Goal: Task Accomplishment & Management: Manage account settings

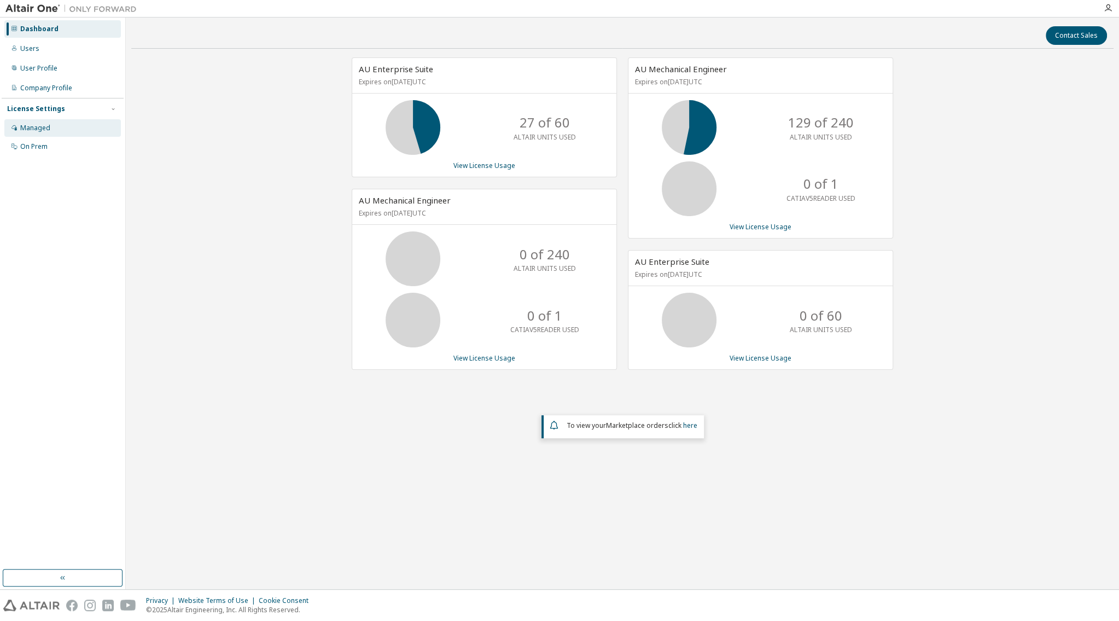
click at [43, 130] on div "Managed" at bounding box center [35, 128] width 30 height 9
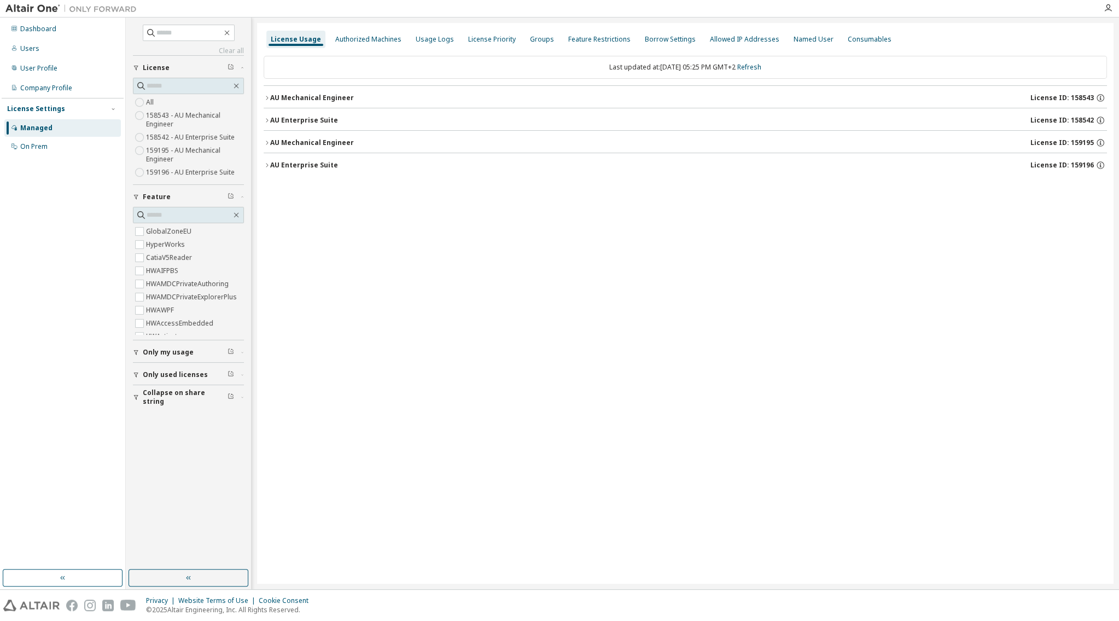
click at [172, 119] on label "158543 - AU Mechanical Engineer" at bounding box center [195, 120] width 98 height 22
click at [265, 97] on icon "button" at bounding box center [267, 98] width 7 height 7
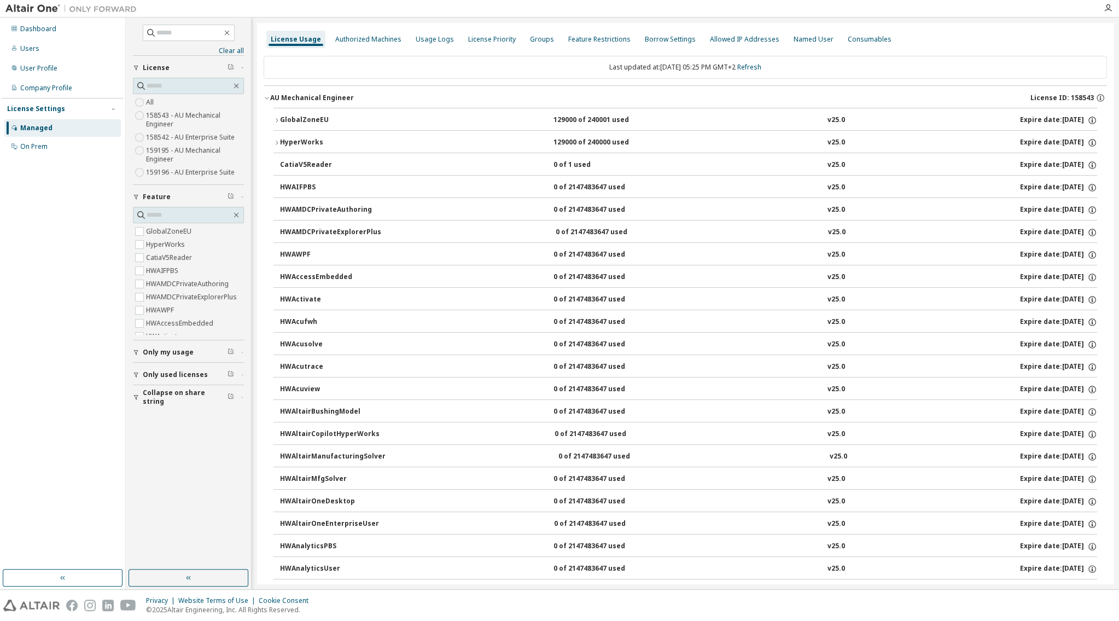
click at [265, 97] on icon "button" at bounding box center [267, 98] width 7 height 7
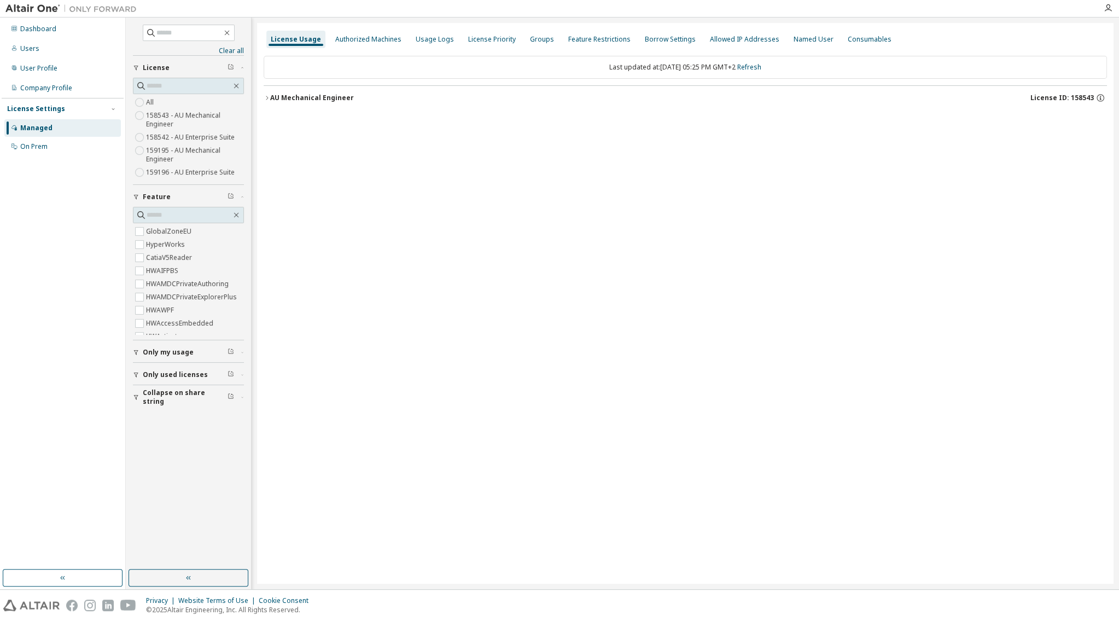
click at [176, 154] on label "159195 - AU Mechanical Engineer" at bounding box center [195, 155] width 98 height 22
click at [269, 100] on icon "button" at bounding box center [267, 98] width 7 height 7
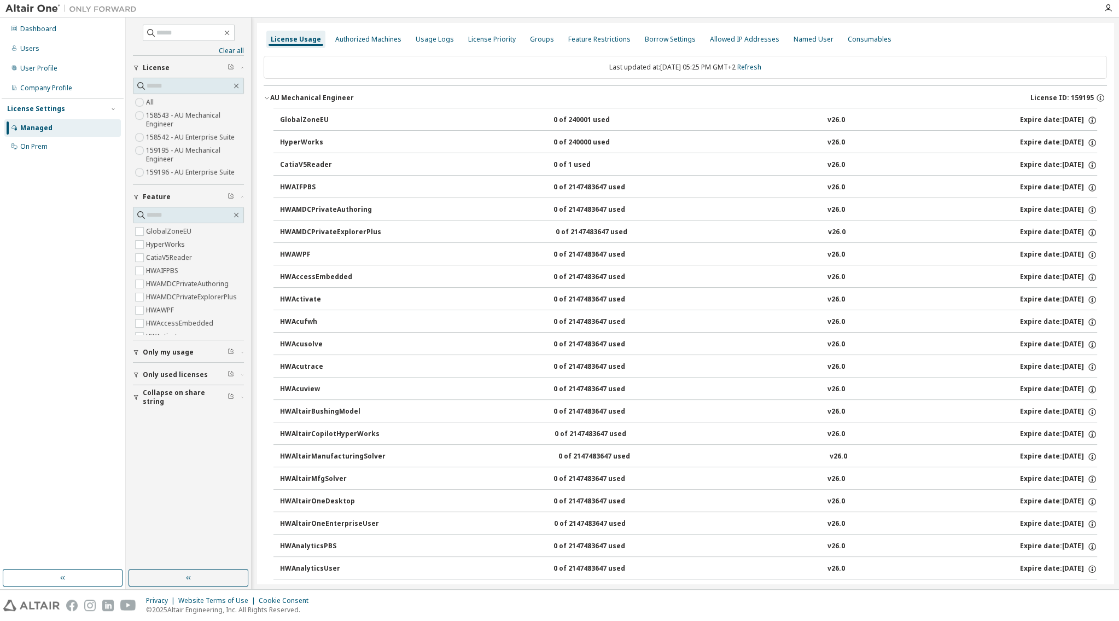
click at [269, 100] on icon "button" at bounding box center [267, 98] width 7 height 7
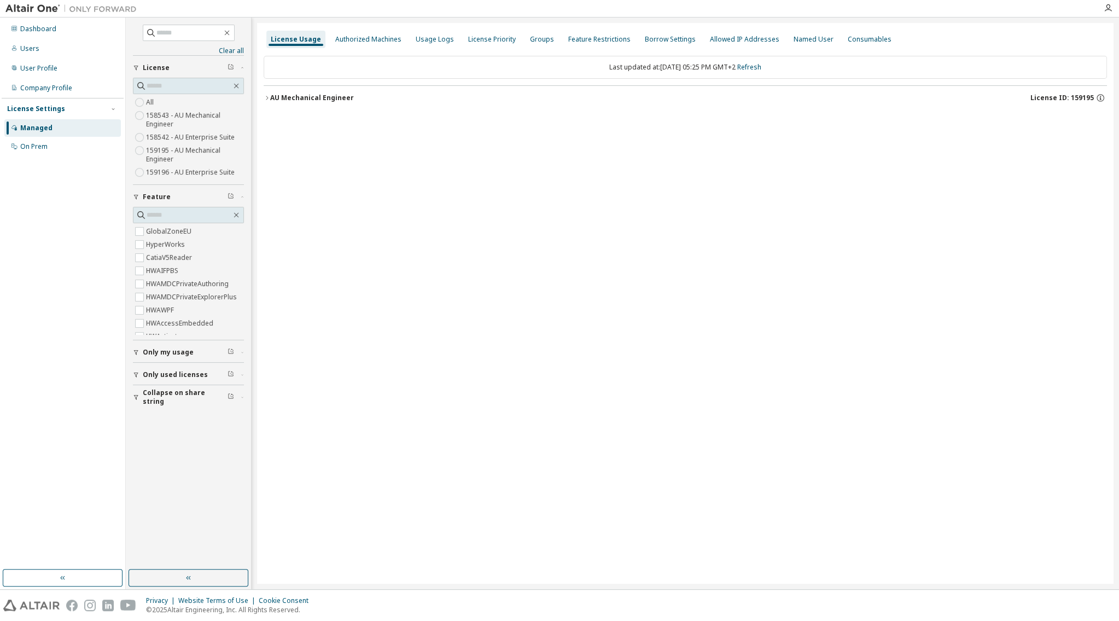
click at [290, 40] on div "License Usage" at bounding box center [296, 39] width 50 height 9
click at [136, 399] on icon "button" at bounding box center [136, 397] width 7 height 7
click at [138, 375] on icon "button" at bounding box center [136, 374] width 7 height 7
click at [137, 376] on icon "button" at bounding box center [136, 374] width 7 height 7
click at [153, 105] on label "All" at bounding box center [151, 102] width 10 height 13
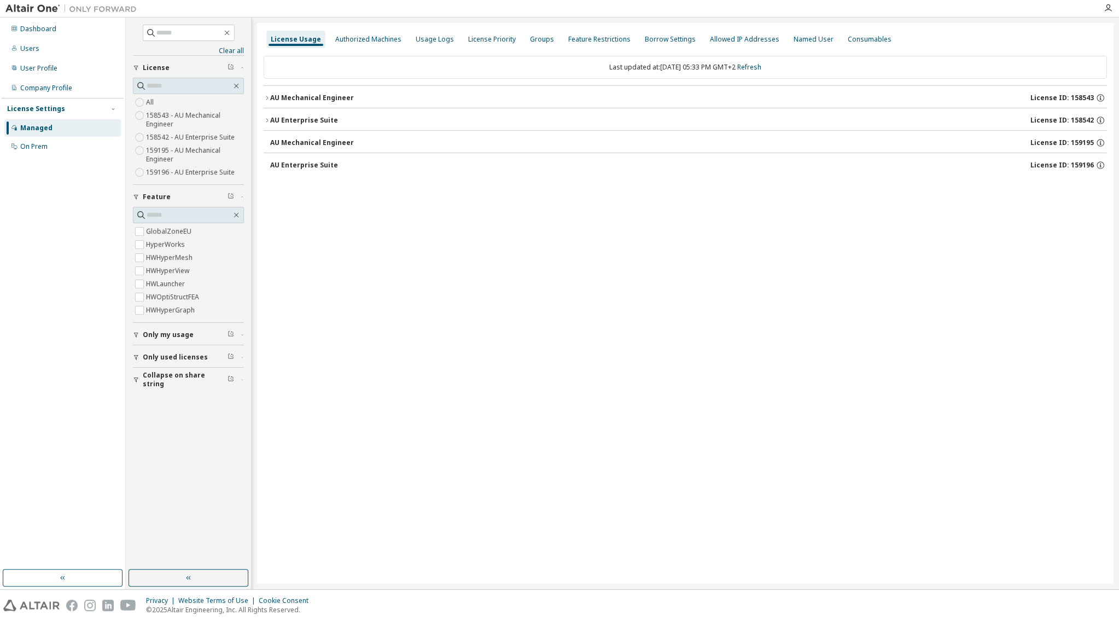
click at [139, 383] on icon "button" at bounding box center [136, 379] width 7 height 7
click at [137, 359] on icon "button" at bounding box center [136, 357] width 4 height 5
click at [266, 98] on icon "button" at bounding box center [267, 98] width 7 height 7
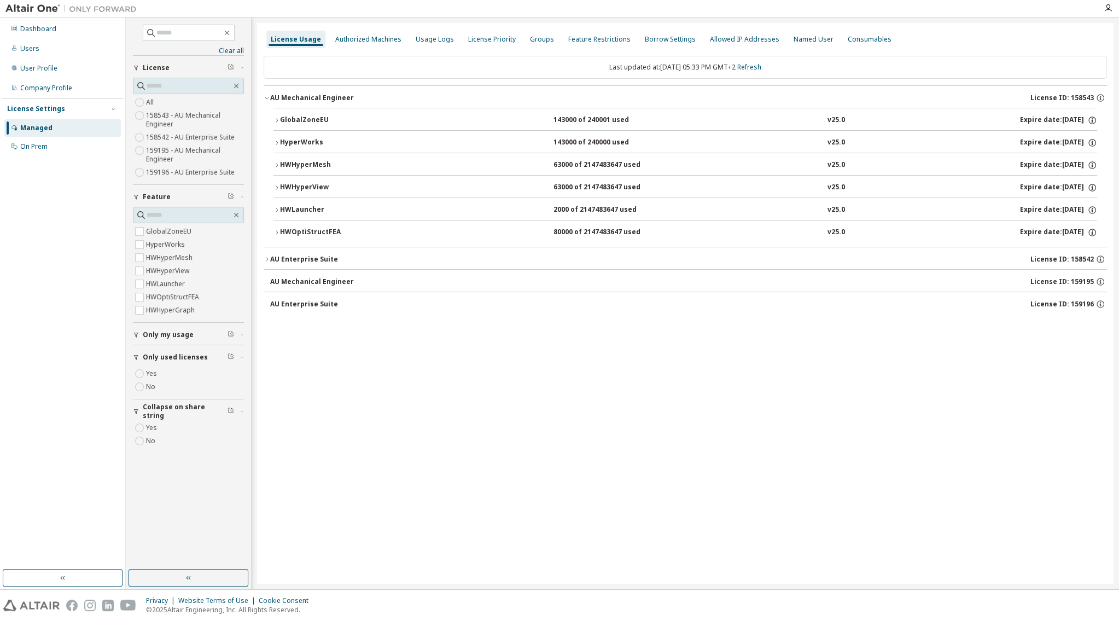
click at [274, 122] on icon "button" at bounding box center [276, 120] width 7 height 7
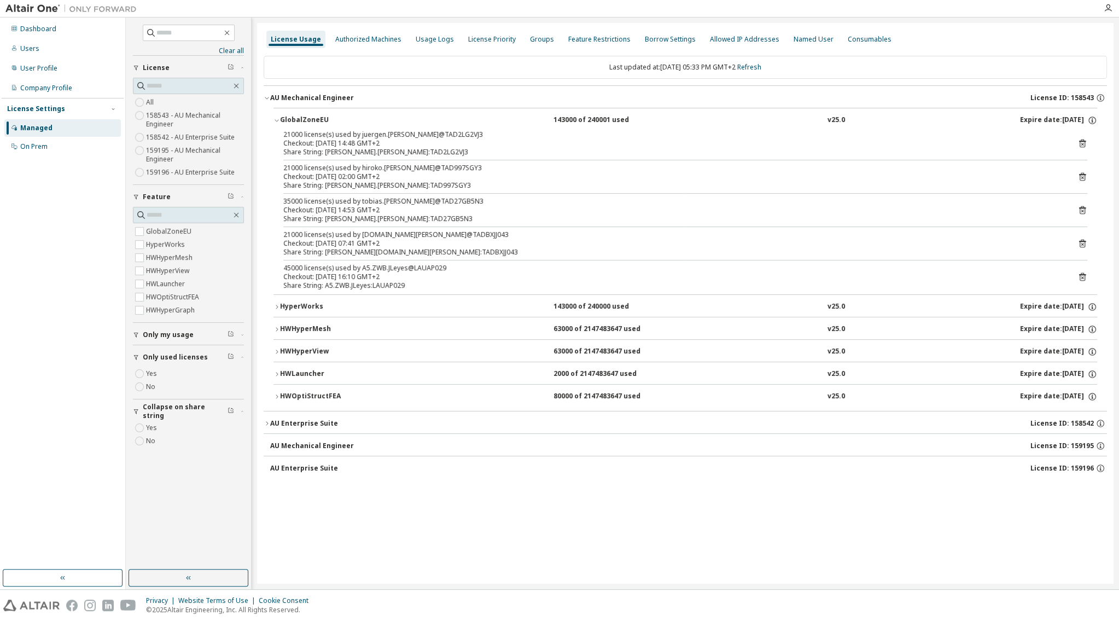
click at [274, 122] on icon "button" at bounding box center [276, 120] width 7 height 7
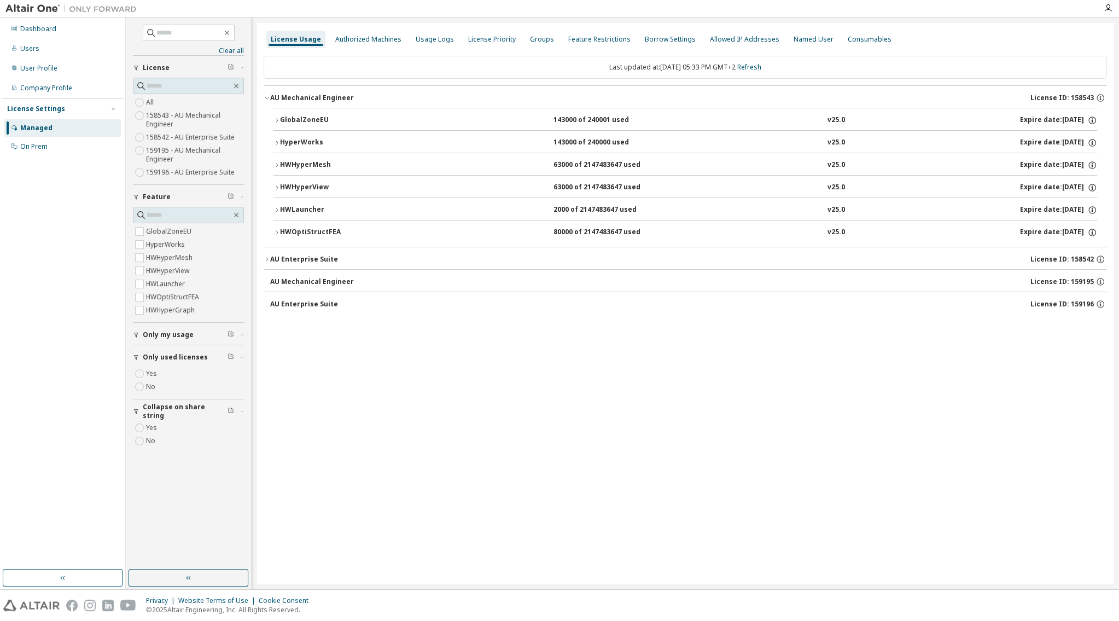
click at [268, 260] on icon "button" at bounding box center [267, 259] width 7 height 7
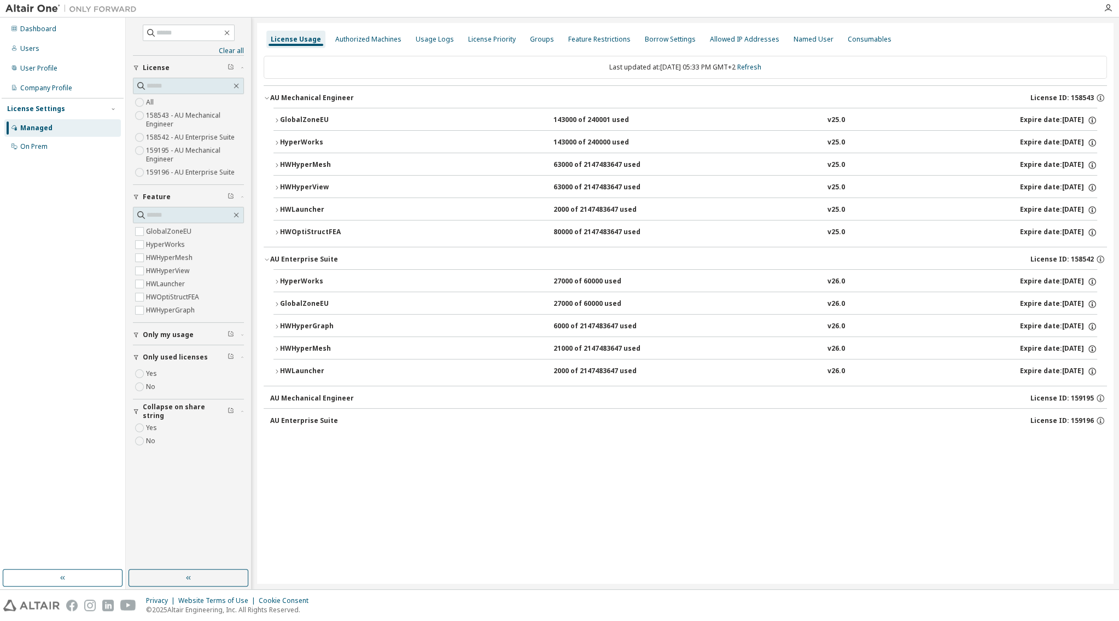
click at [278, 282] on icon "button" at bounding box center [276, 281] width 7 height 7
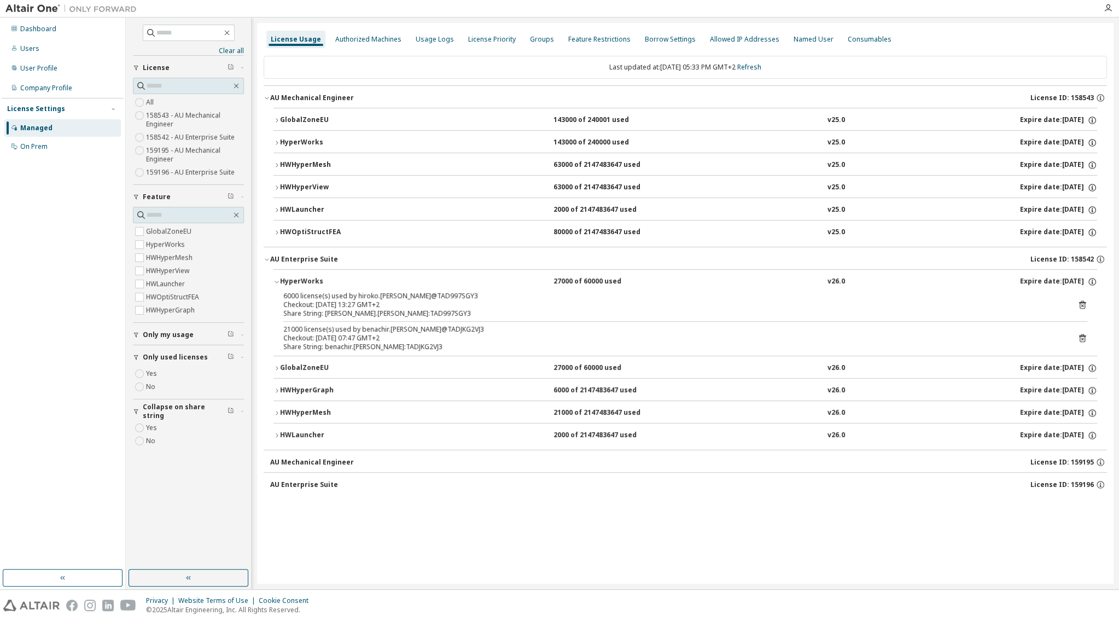
click at [278, 281] on icon "button" at bounding box center [276, 281] width 7 height 7
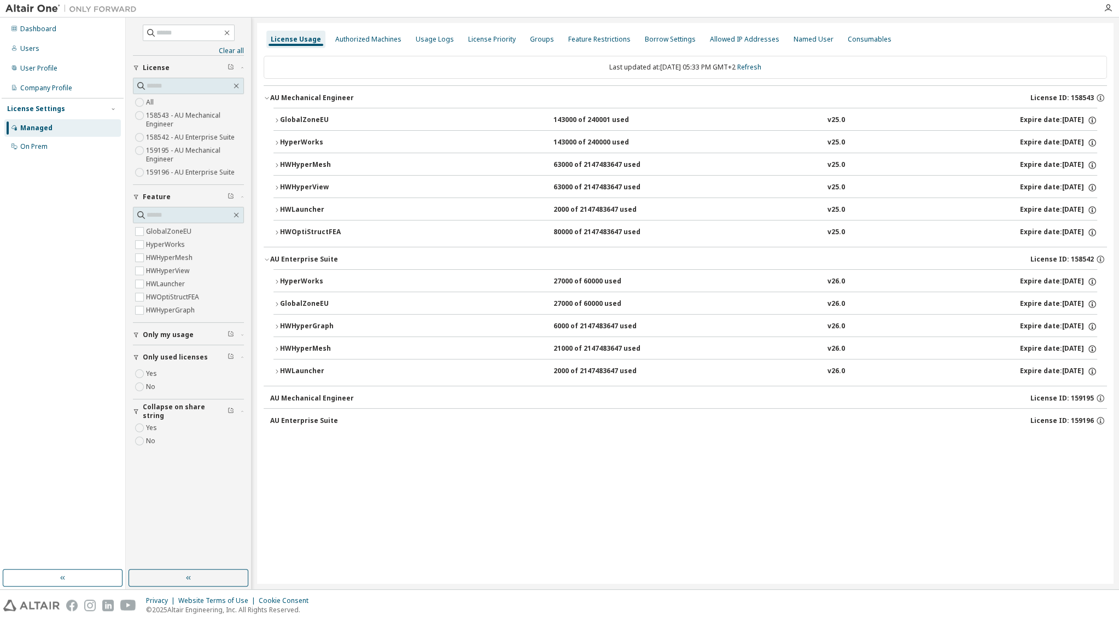
click at [258, 403] on div "License Usage Authorized Machines Usage Logs License Priority Groups Feature Re…" at bounding box center [685, 303] width 856 height 561
click at [266, 403] on div "AU Mechanical Engineer License ID: 159195" at bounding box center [685, 397] width 843 height 22
click at [273, 402] on div "AU Mechanical Engineer" at bounding box center [312, 398] width 84 height 9
click at [322, 418] on div "AU Enterprise Suite" at bounding box center [304, 420] width 68 height 9
click at [325, 400] on div "AU Mechanical Engineer" at bounding box center [312, 398] width 84 height 9
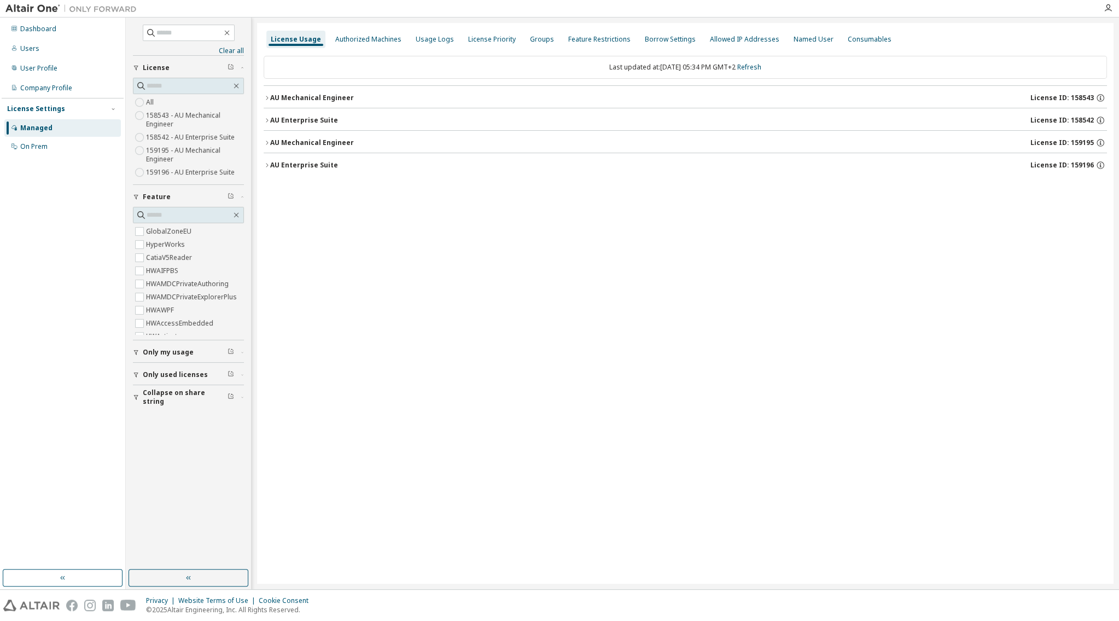
click at [267, 166] on icon "button" at bounding box center [267, 165] width 7 height 7
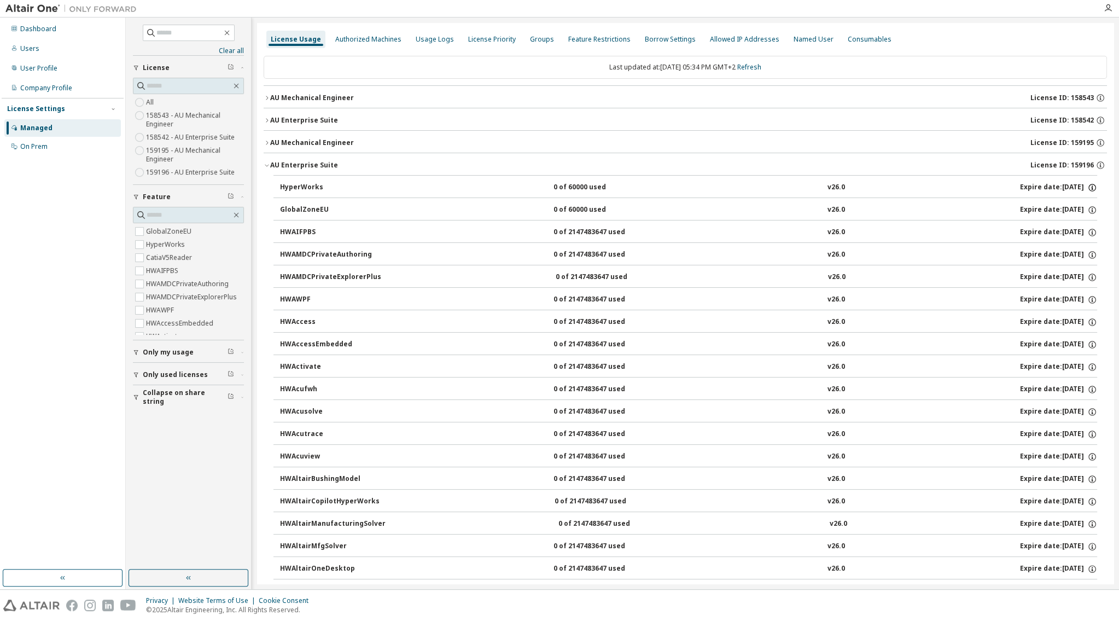
click at [1087, 188] on icon "button" at bounding box center [1092, 188] width 10 height 10
click at [1095, 119] on icon "button" at bounding box center [1100, 120] width 10 height 10
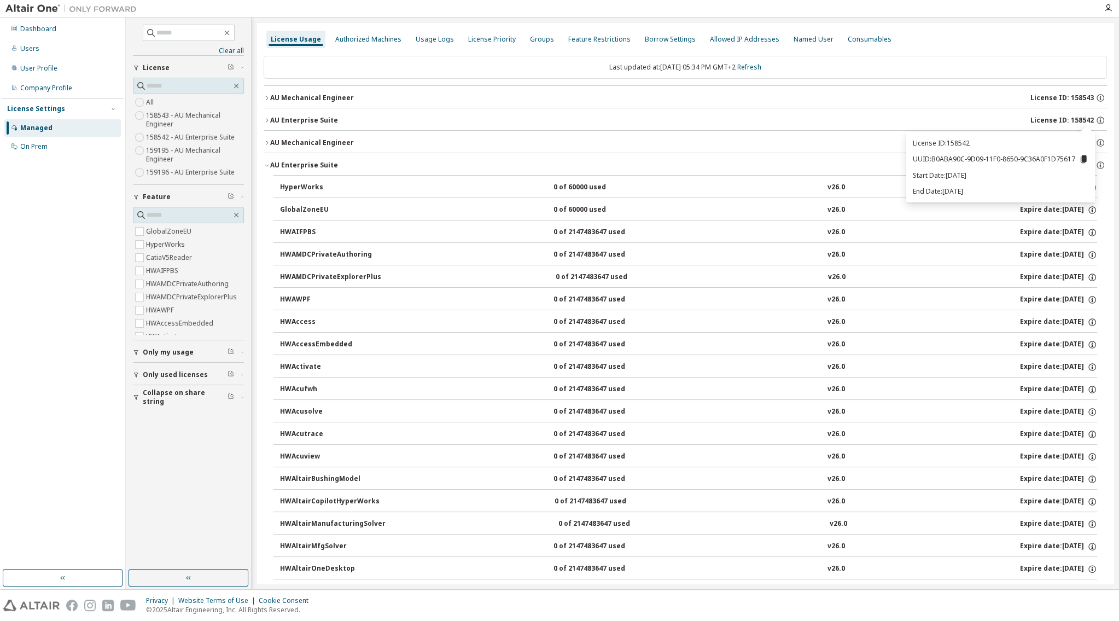
click at [267, 167] on icon "button" at bounding box center [267, 165] width 7 height 7
